Goal: Transaction & Acquisition: Subscribe to service/newsletter

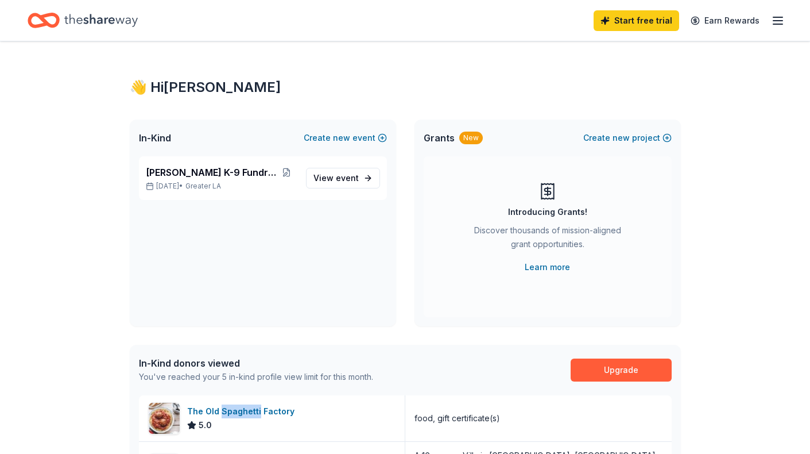
click at [359, 179] on link "View event" at bounding box center [343, 178] width 74 height 21
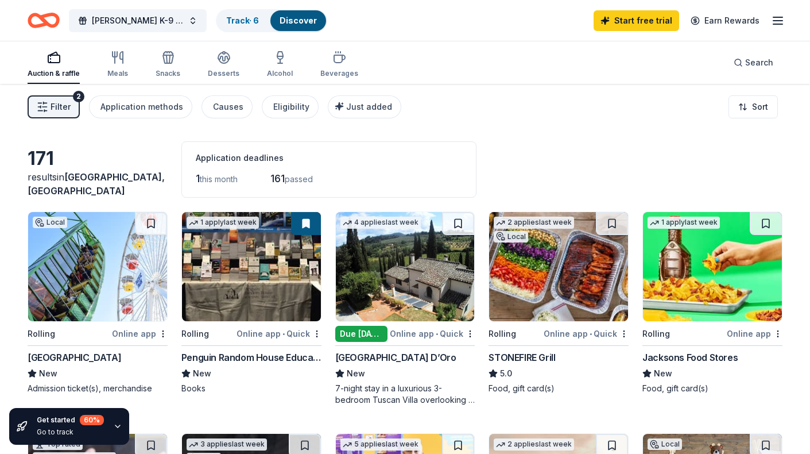
click at [783, 18] on icon "button" at bounding box center [778, 21] width 14 height 14
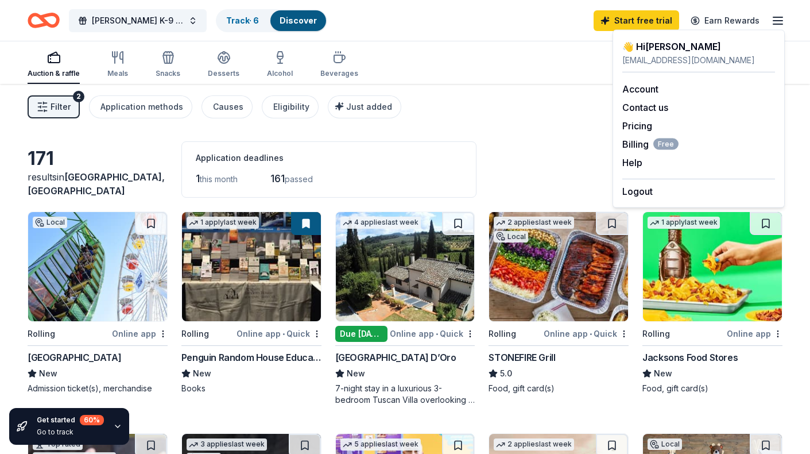
click at [660, 91] on div "Account" at bounding box center [698, 89] width 153 height 14
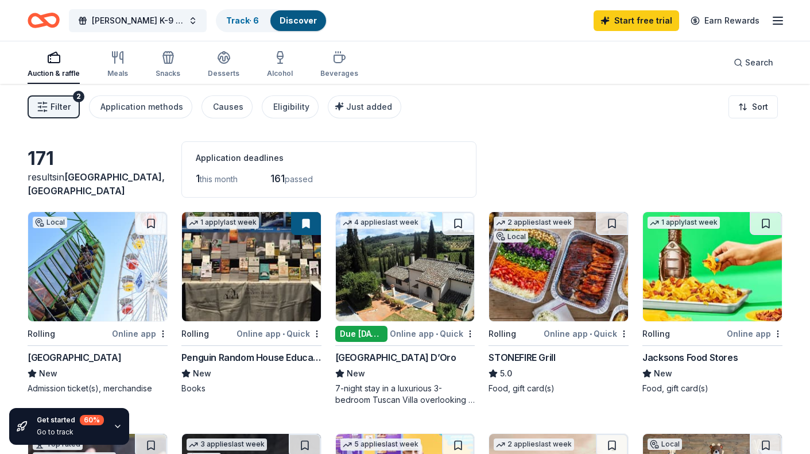
click at [68, 103] on span "Filter" at bounding box center [61, 107] width 20 height 14
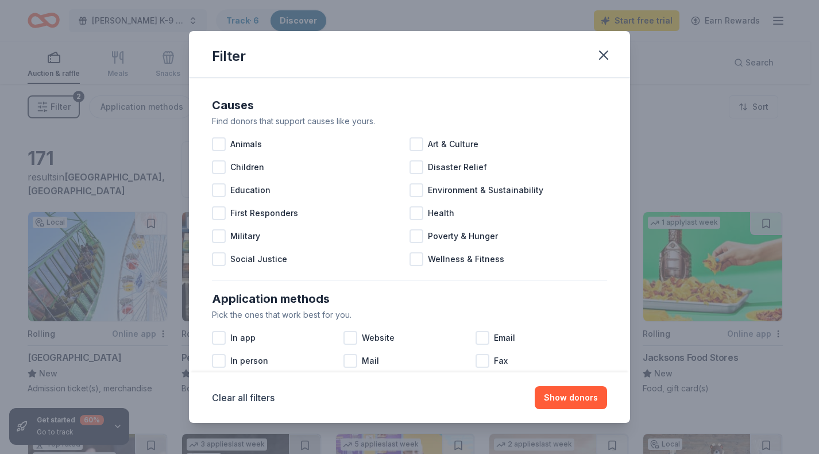
click at [599, 53] on icon "button" at bounding box center [604, 55] width 16 height 16
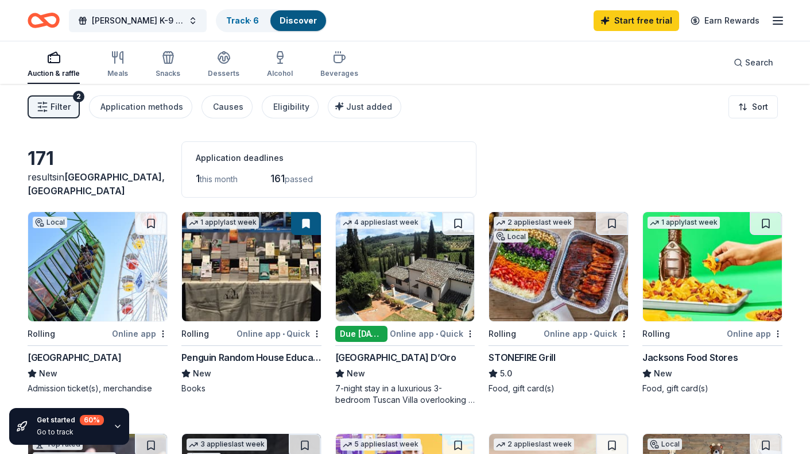
click at [774, 24] on line "button" at bounding box center [778, 24] width 9 height 0
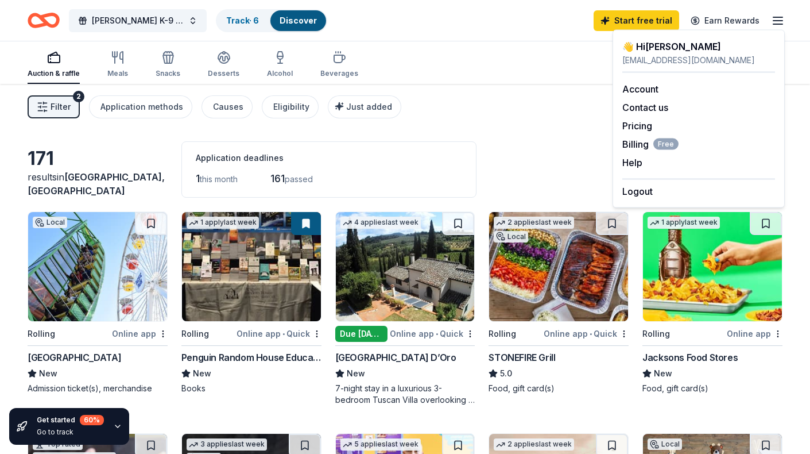
click at [245, 22] on link "Track · 6" at bounding box center [242, 21] width 33 height 10
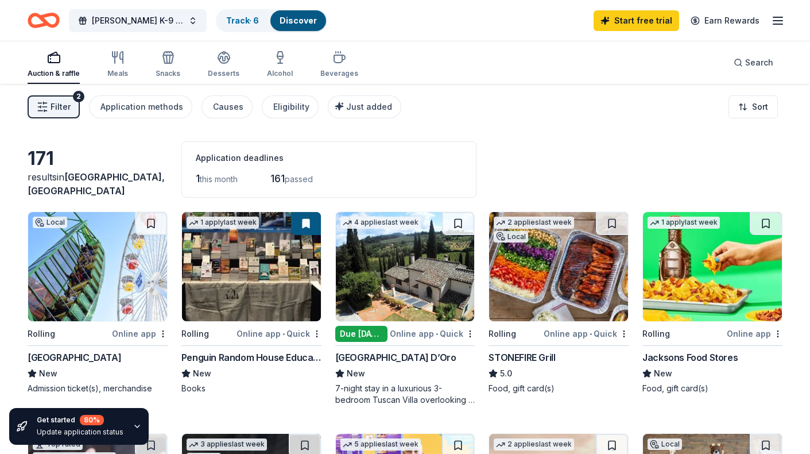
scroll to position [1, 0]
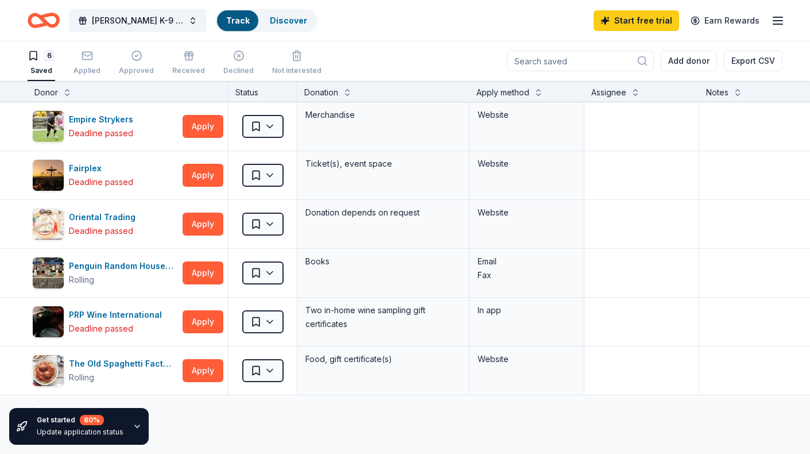
click at [235, 26] on div "Track" at bounding box center [237, 20] width 41 height 21
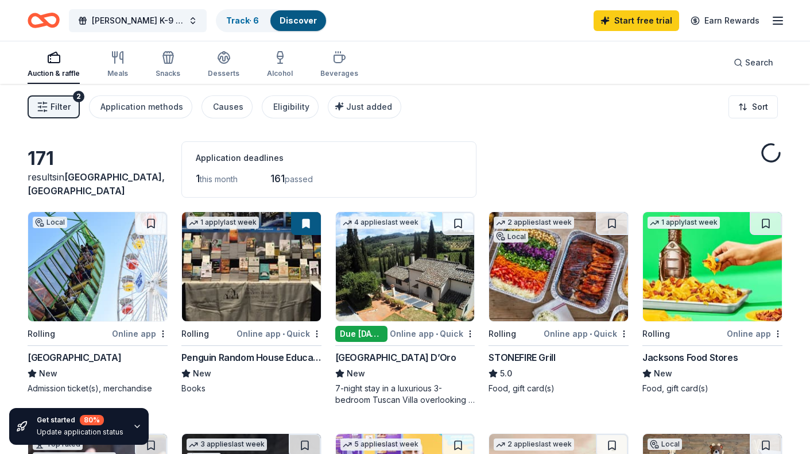
click at [239, 18] on link "Track · 6" at bounding box center [242, 21] width 33 height 10
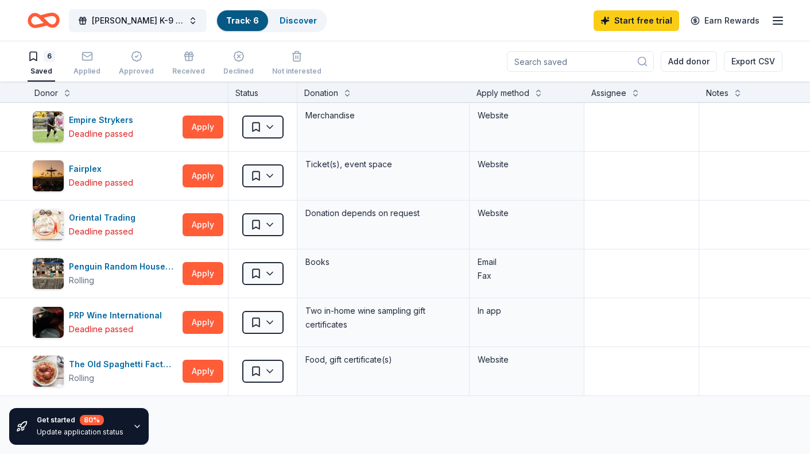
scroll to position [1, 0]
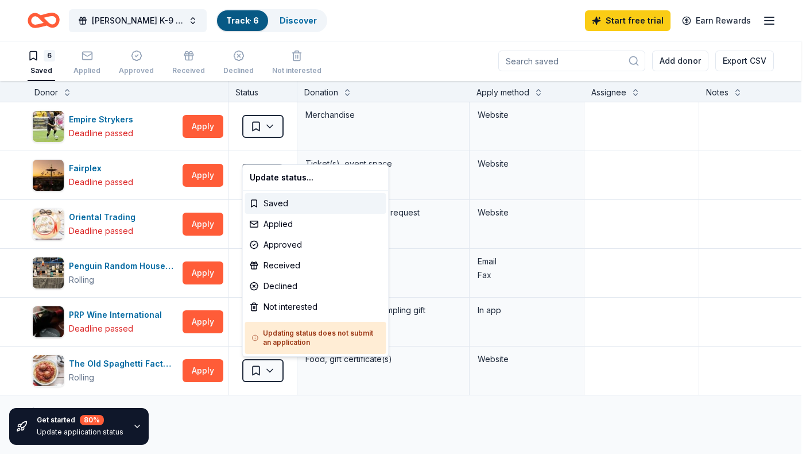
click at [277, 364] on html "[PERSON_NAME] K-9 Fundraiser Track · 6 Discover Start free trial Earn Rewards 6…" at bounding box center [405, 226] width 810 height 454
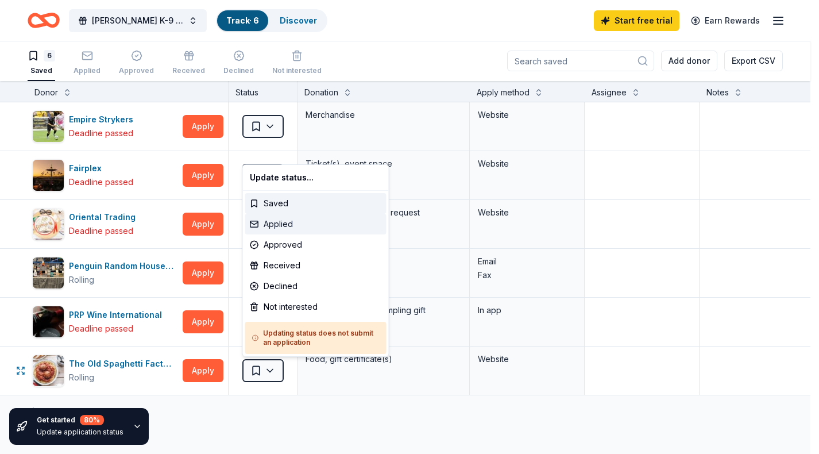
click at [288, 223] on div "Applied" at bounding box center [315, 224] width 141 height 21
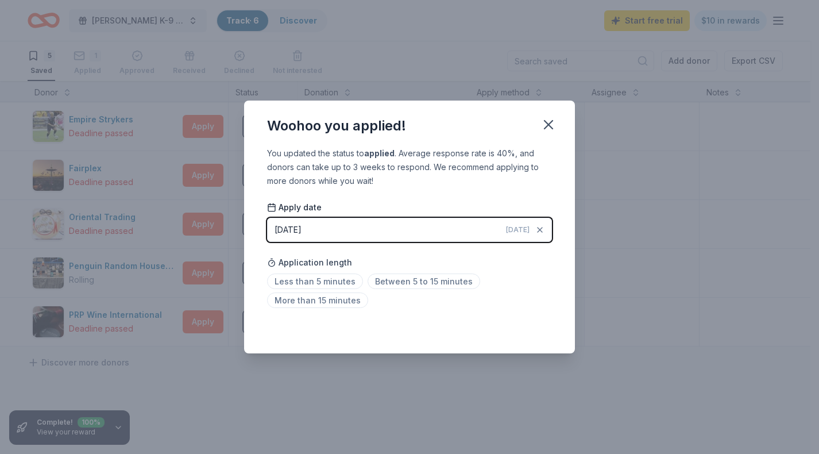
click at [541, 122] on icon "button" at bounding box center [548, 125] width 16 height 16
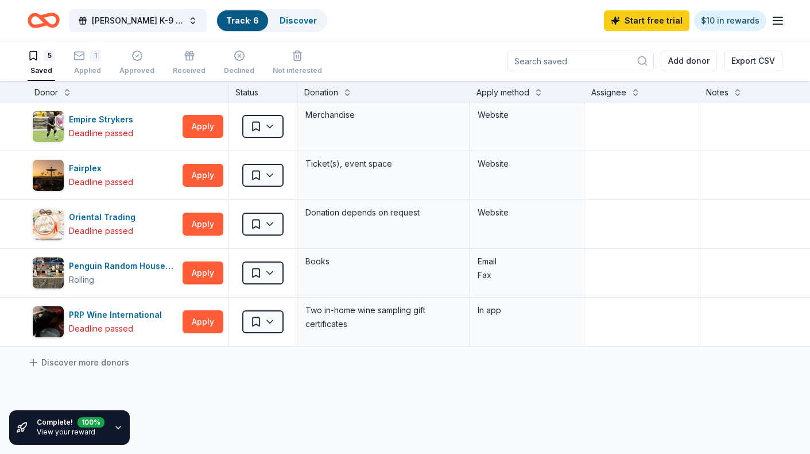
click at [778, 21] on line "button" at bounding box center [778, 21] width 9 height 0
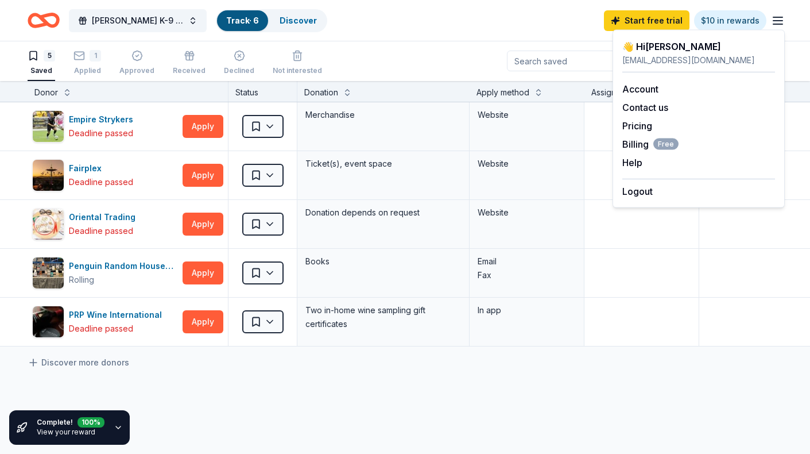
click at [647, 127] on link "Pricing" at bounding box center [637, 125] width 30 height 11
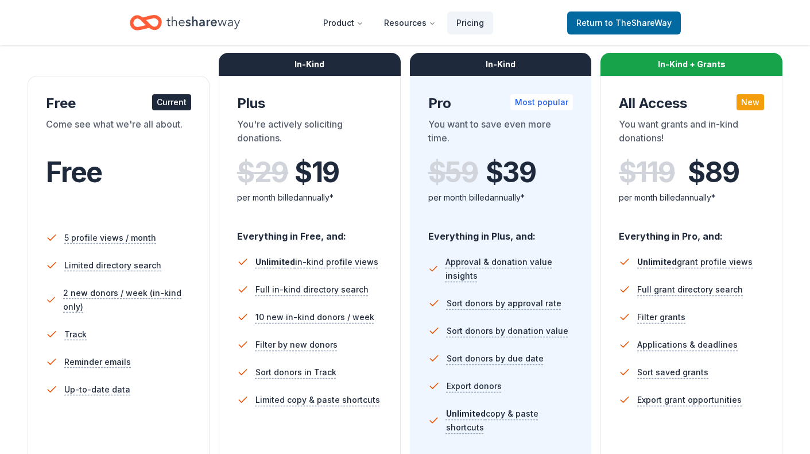
scroll to position [177, 0]
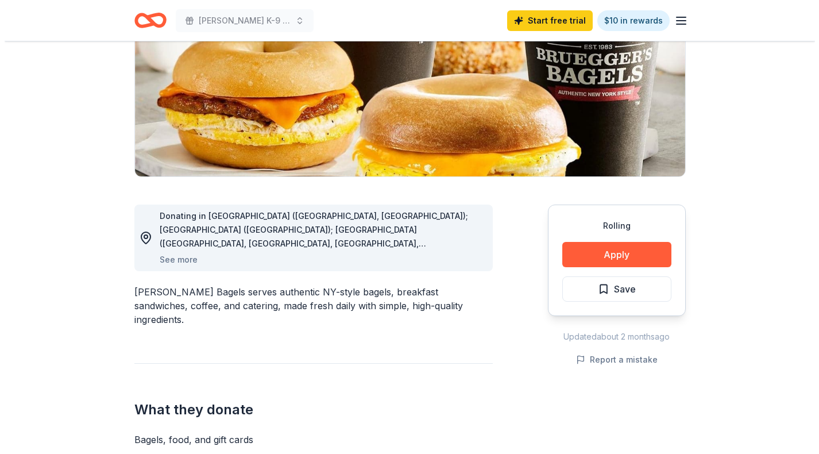
scroll to position [175, 0]
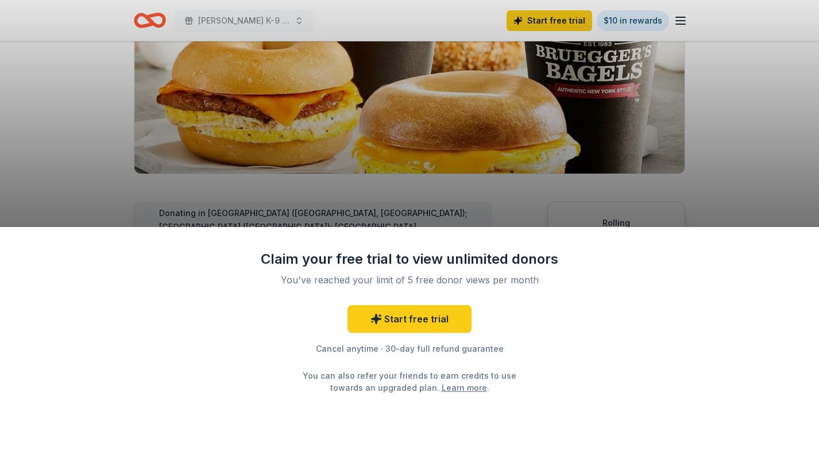
click at [693, 172] on div "Claim your free trial to view unlimited donors You've reached your limit of 5 f…" at bounding box center [409, 227] width 819 height 454
